Goal: Find specific page/section: Find specific page/section

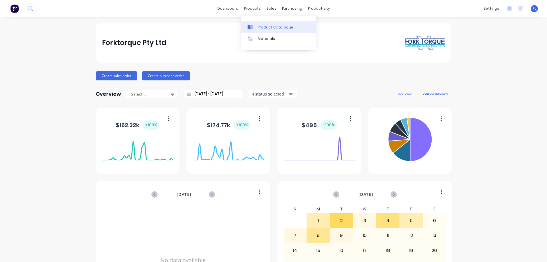
click at [258, 27] on div "Product Catalogue" at bounding box center [275, 27] width 35 height 5
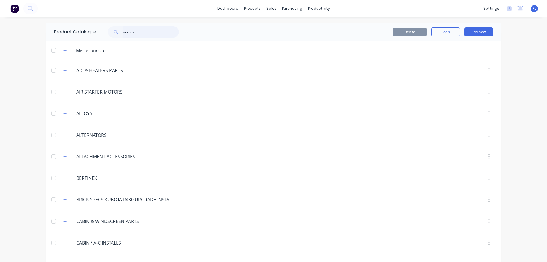
click at [135, 30] on input "text" at bounding box center [150, 31] width 56 height 11
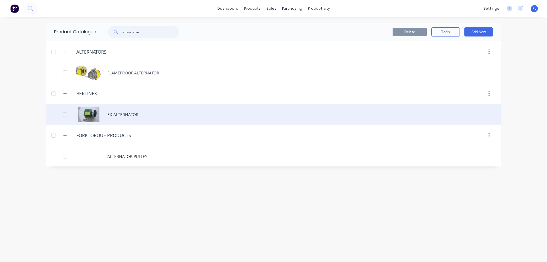
type input "alternator"
click at [119, 116] on div "EX-ALTERNATOR" at bounding box center [274, 114] width 456 height 20
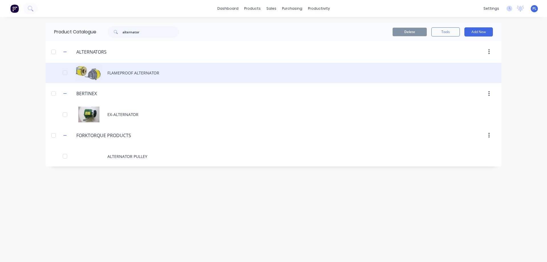
click at [126, 78] on div "FLAMEPROOF ALTERNATOR" at bounding box center [274, 73] width 456 height 20
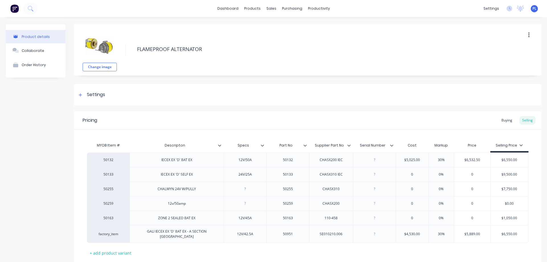
type textarea "x"
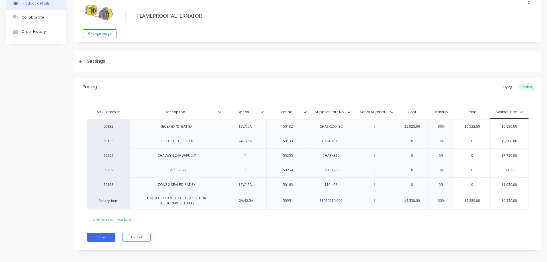
scroll to position [34, 0]
